Goal: Task Accomplishment & Management: Manage account settings

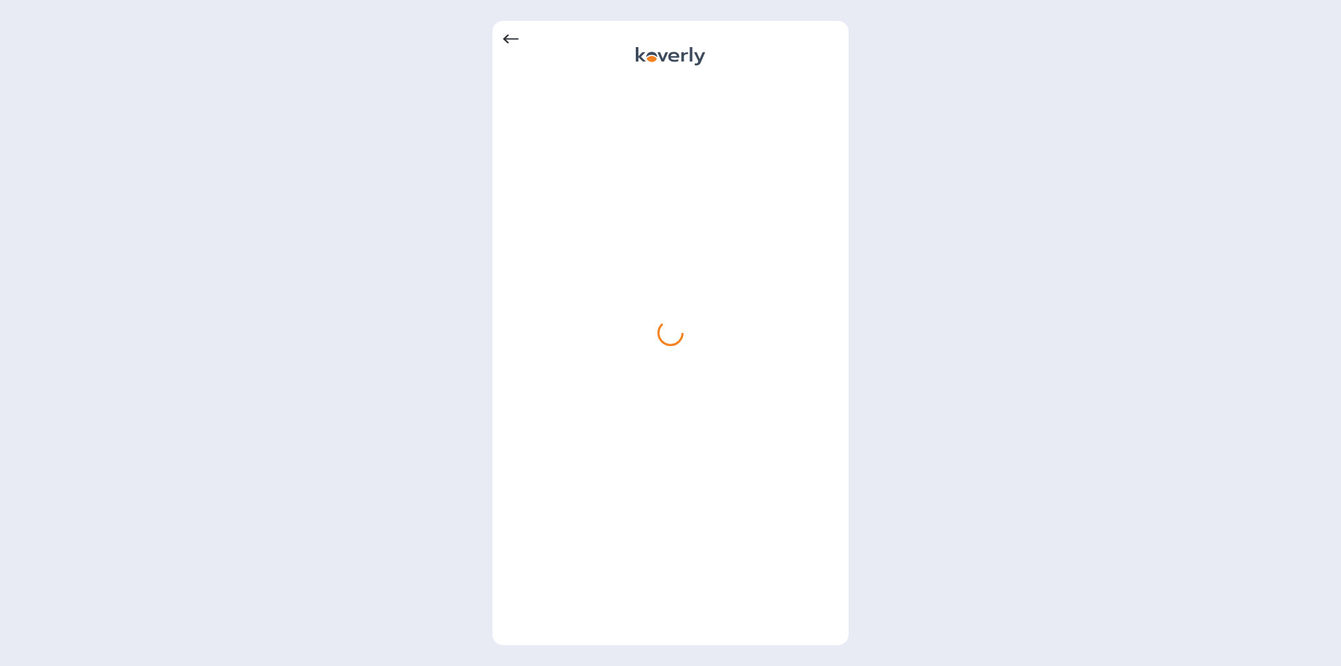
click at [505, 35] on icon at bounding box center [511, 39] width 16 height 16
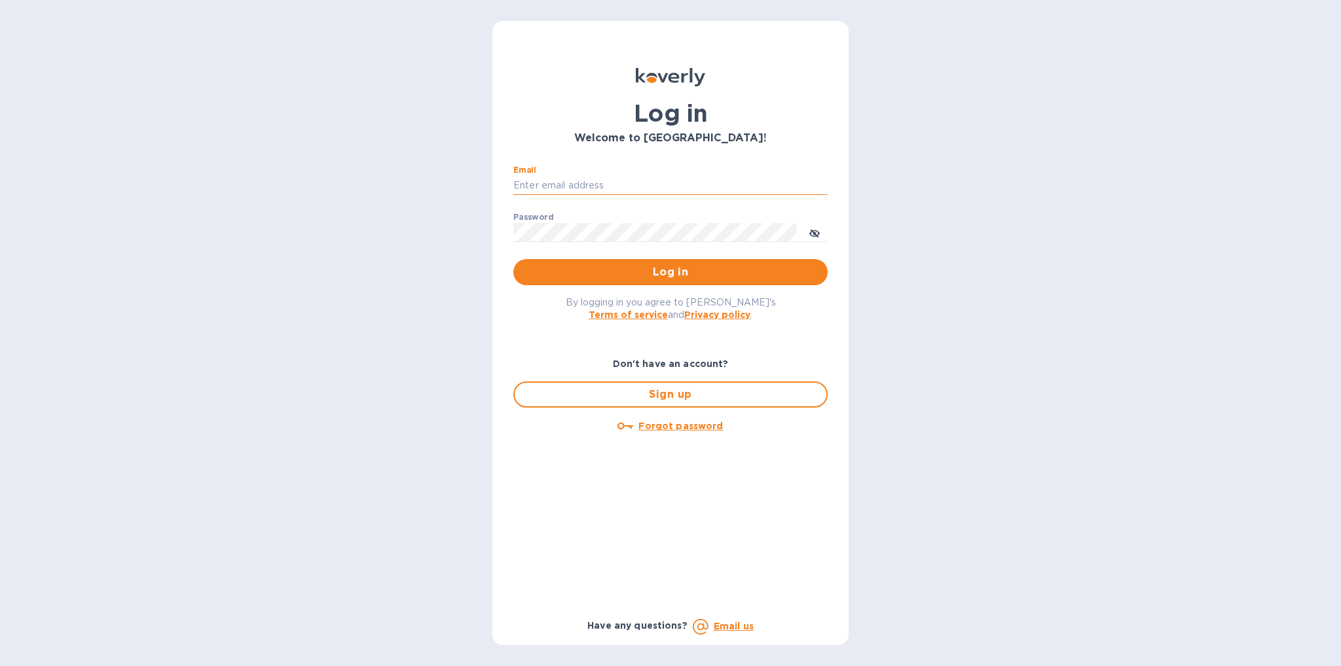
click at [694, 179] on input "Email" at bounding box center [670, 186] width 314 height 20
type input "betty.lu@funtechinnovation.com"
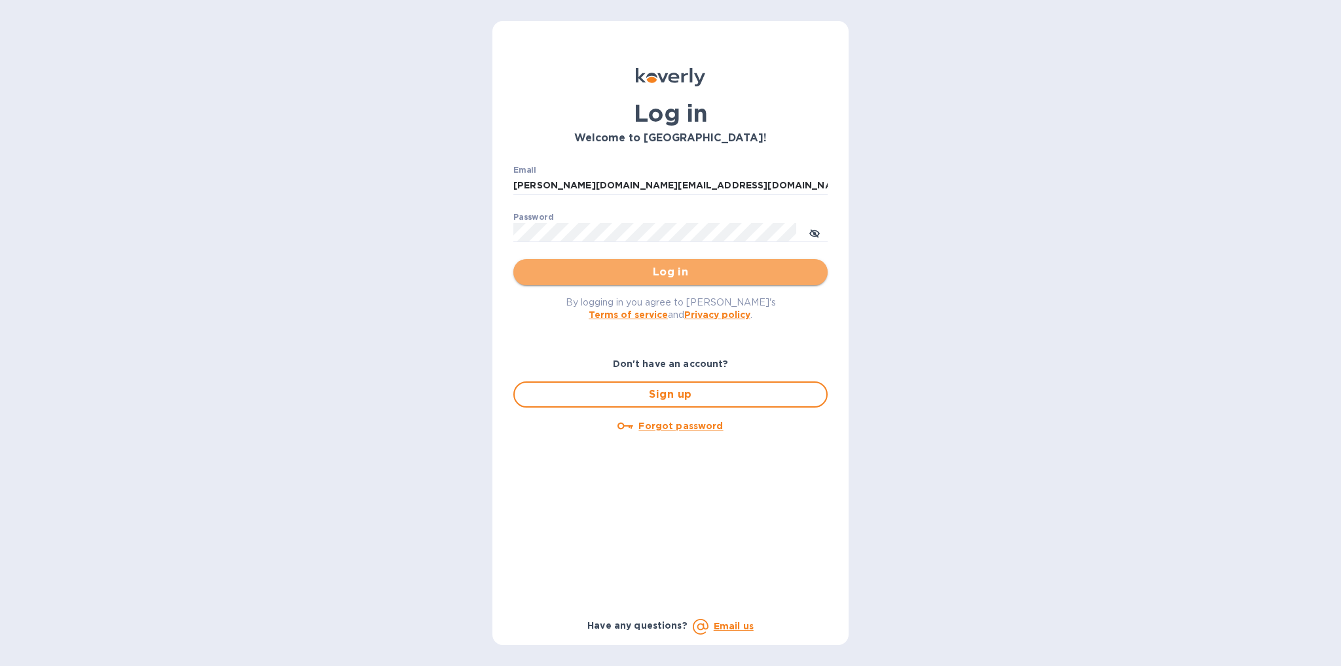
click at [688, 267] on span "Log in" at bounding box center [670, 272] width 293 height 16
